Goal: Check status: Check status

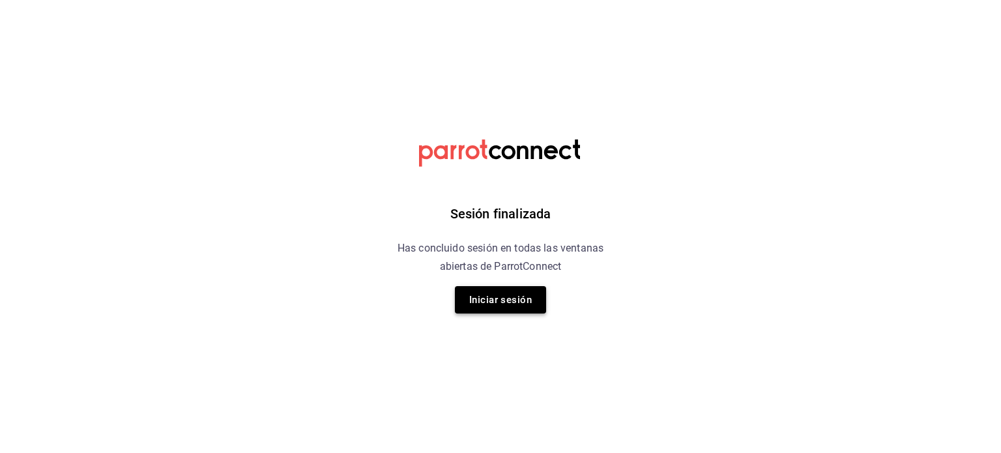
click at [512, 289] on button "Iniciar sesión" at bounding box center [500, 299] width 91 height 27
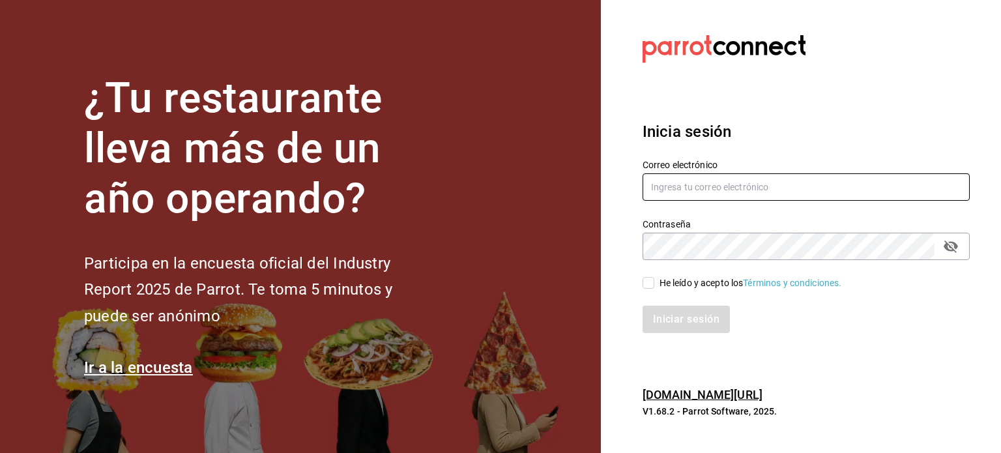
type input "rodrigo.hurtado@parrotsoftware.io"
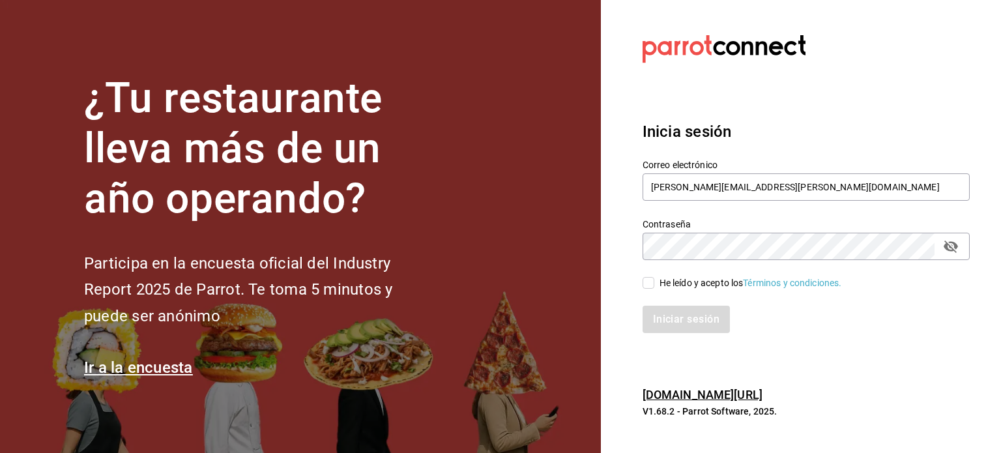
click at [662, 275] on div "He leído y acepto los Términos y condiciones." at bounding box center [798, 275] width 343 height 30
click at [637, 281] on div "He leído y acepto los Términos y condiciones." at bounding box center [798, 275] width 343 height 30
click at [654, 287] on span "He leído y acepto los Términos y condiciones." at bounding box center [748, 283] width 188 height 14
click at [654, 287] on input "He leído y acepto los Términos y condiciones." at bounding box center [649, 283] width 12 height 12
checkbox input "true"
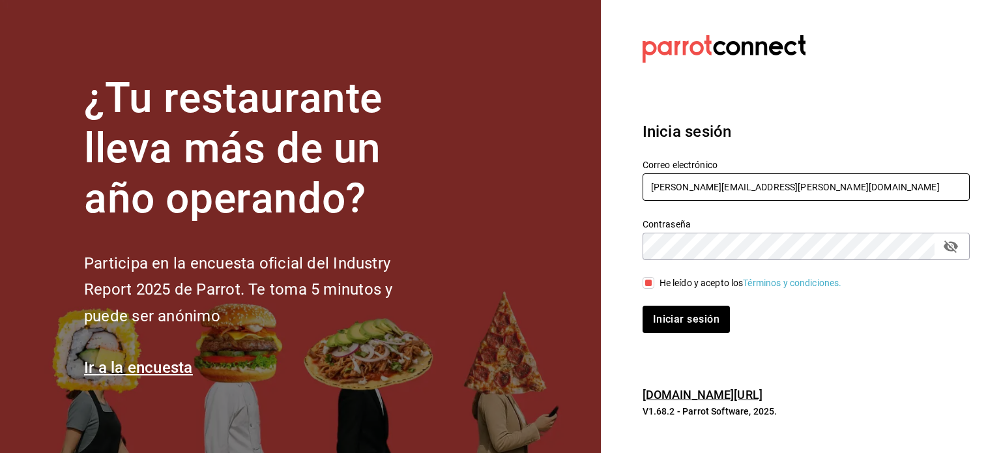
click at [699, 192] on input "rodrigo.hurtado@parrotsoftware.io" at bounding box center [806, 186] width 327 height 27
paste input "comedorpanico@queretaro.com"
type input "comedorpanico@queretaro.com"
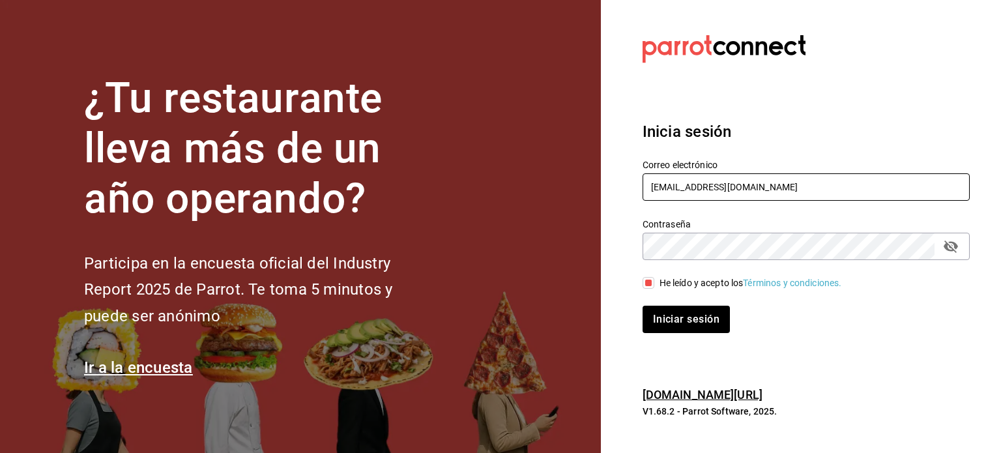
click at [643, 306] on button "Iniciar sesión" at bounding box center [686, 319] width 87 height 27
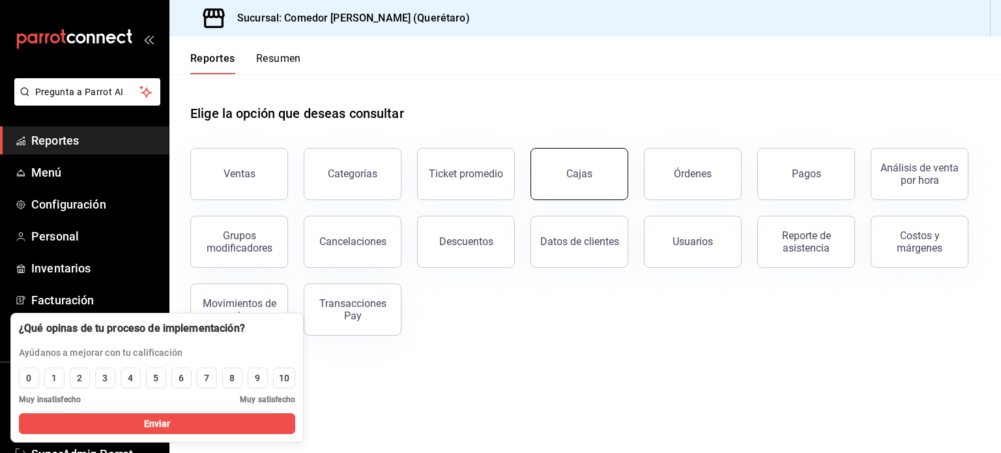
click at [618, 166] on button "Cajas" at bounding box center [580, 174] width 98 height 52
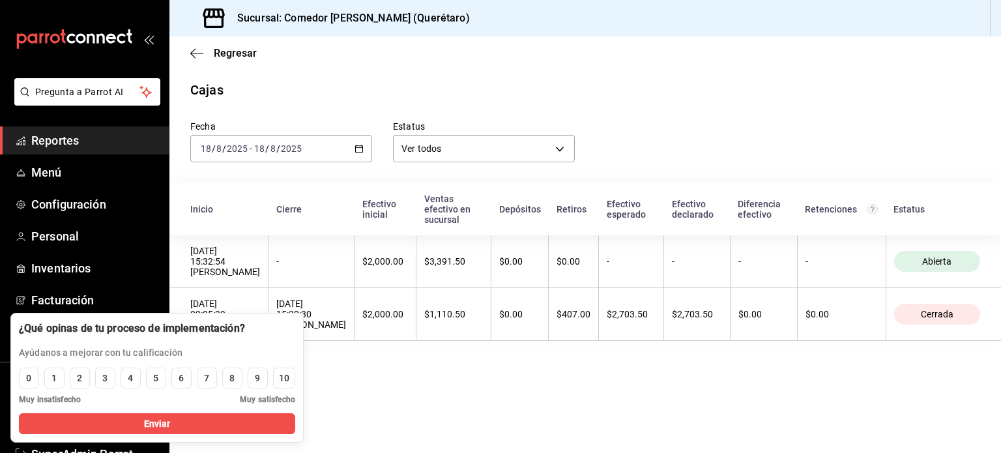
click at [320, 383] on main "Regresar Cajas Fecha [DATE] [DATE] - [DATE] [DATE] Estatus Ver todos ALL Inicio…" at bounding box center [585, 245] width 832 height 416
click at [242, 414] on button "Enviar" at bounding box center [157, 423] width 276 height 21
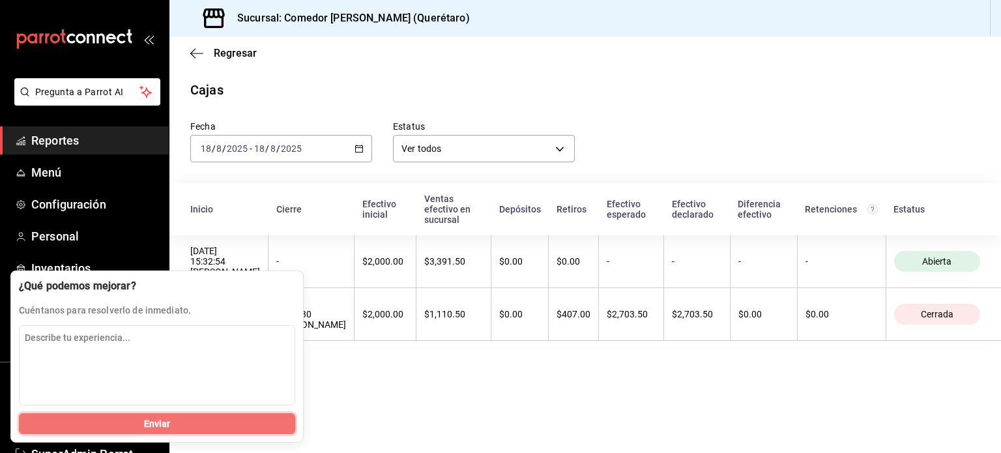
click at [225, 415] on button "Enviar" at bounding box center [157, 423] width 276 height 21
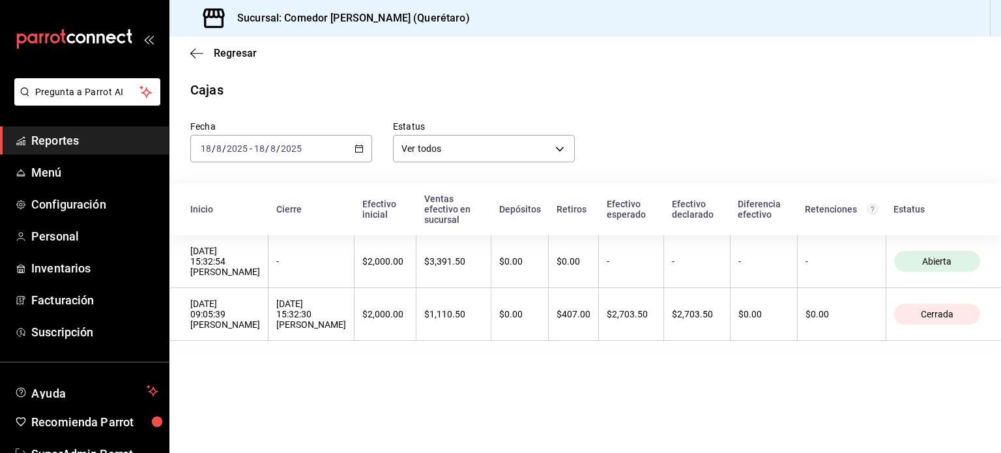
click at [360, 149] on icon "button" at bounding box center [359, 148] width 9 height 9
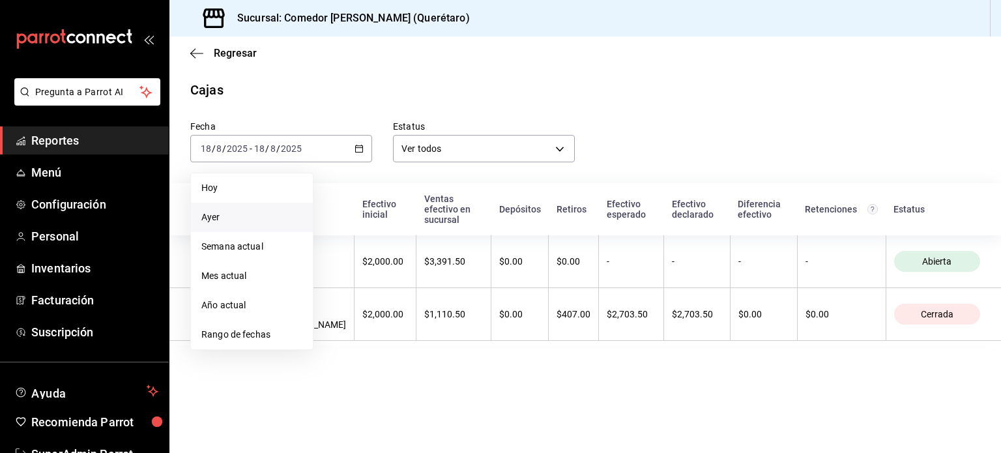
click at [271, 203] on li "Ayer" at bounding box center [252, 217] width 122 height 29
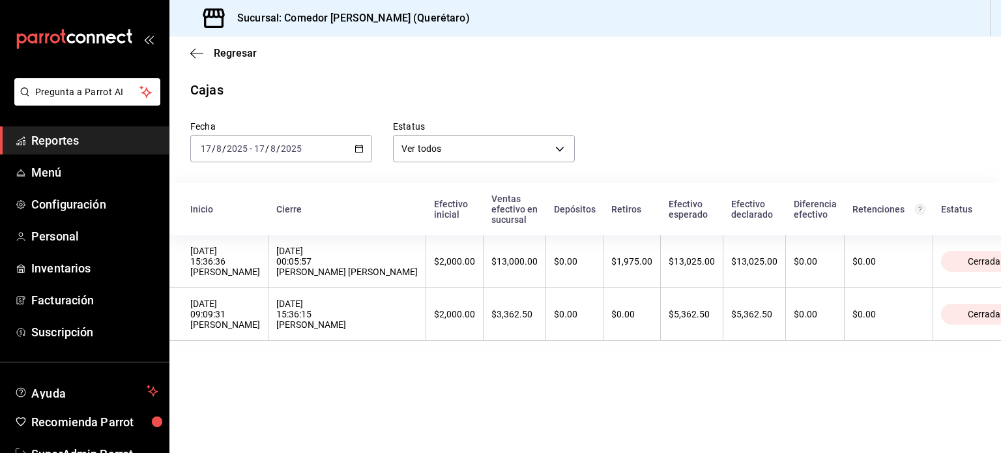
click at [365, 135] on div "[DATE] [DATE] - [DATE] [DATE]" at bounding box center [281, 148] width 182 height 27
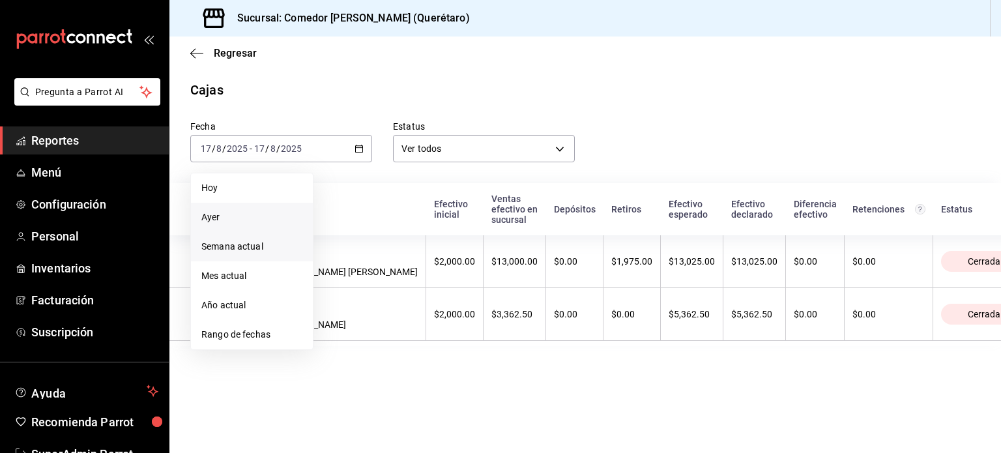
click at [254, 257] on li "Semana actual" at bounding box center [252, 246] width 122 height 29
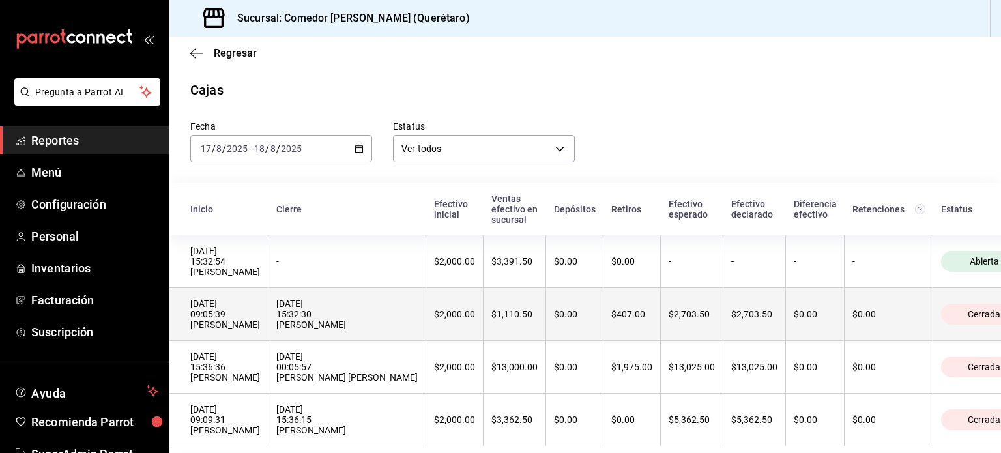
scroll to position [27, 0]
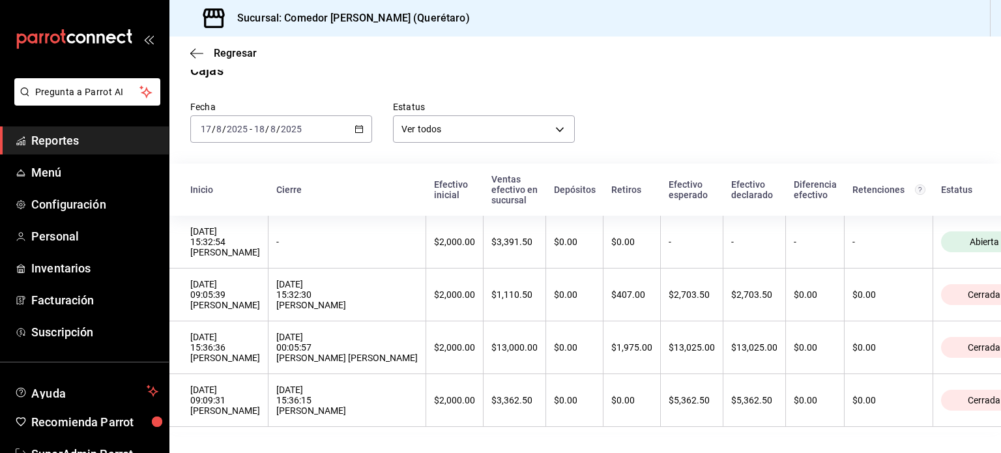
click at [358, 129] on div "[DATE] [DATE] - [DATE] [DATE]" at bounding box center [281, 128] width 182 height 27
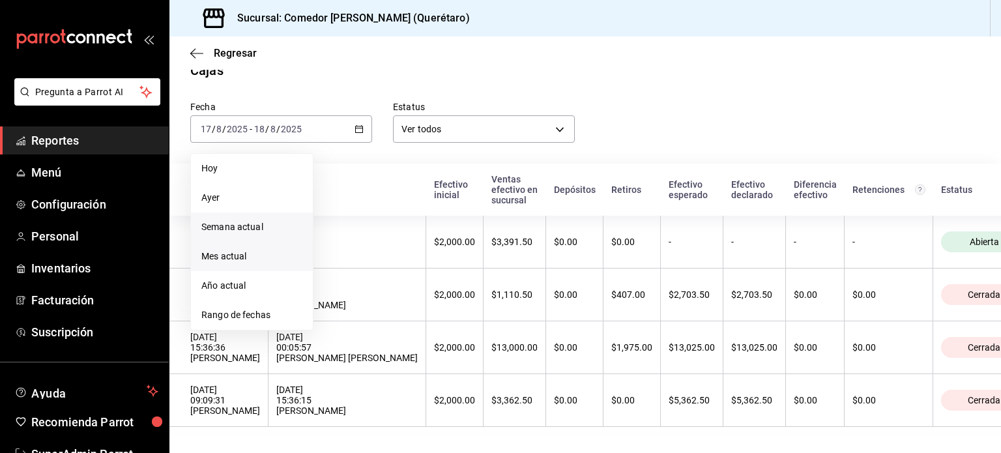
click at [244, 250] on span "Mes actual" at bounding box center [251, 257] width 101 height 14
